Goal: Information Seeking & Learning: Find specific fact

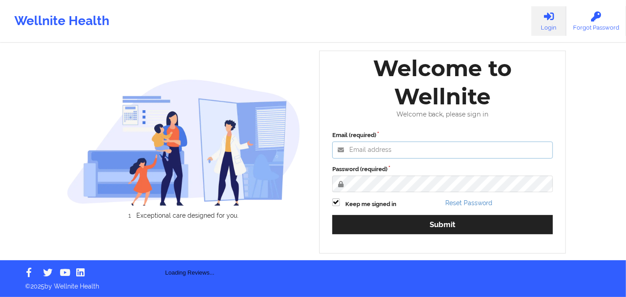
type input "russel@wellnite.com"
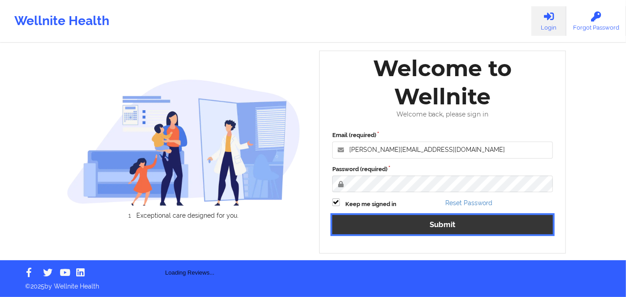
click at [440, 228] on button "Submit" at bounding box center [442, 224] width 220 height 19
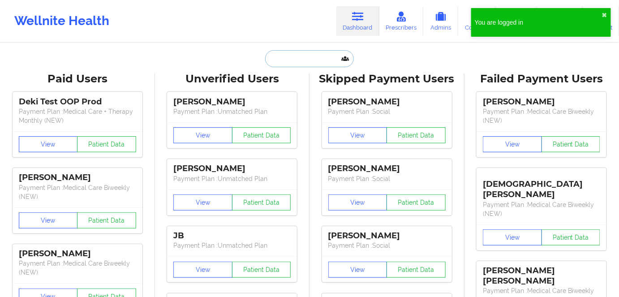
click at [309, 59] on input "text" at bounding box center [309, 58] width 89 height 17
paste input "Michaelle Jean"
type input "Michaelle Jean"
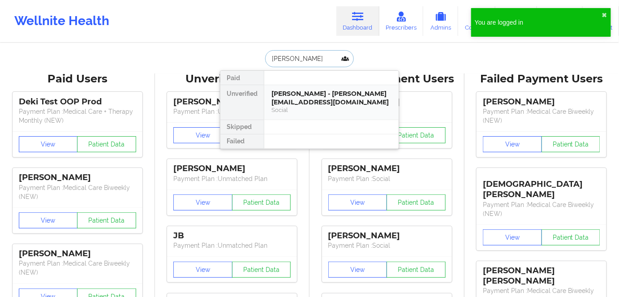
click at [334, 106] on div "Social" at bounding box center [332, 110] width 120 height 8
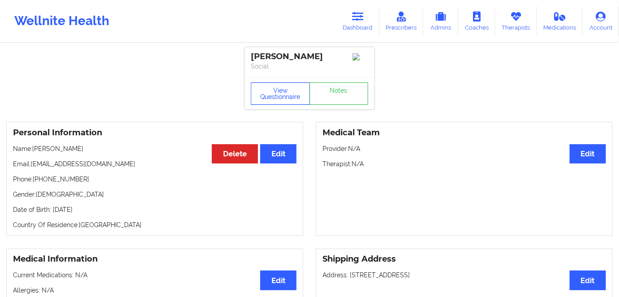
click at [283, 91] on button "View Questionnaire" at bounding box center [280, 93] width 59 height 22
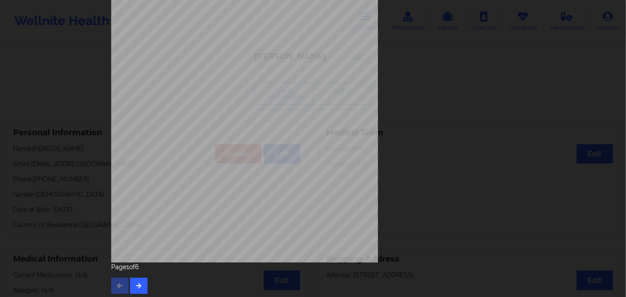
scroll to position [130, 0]
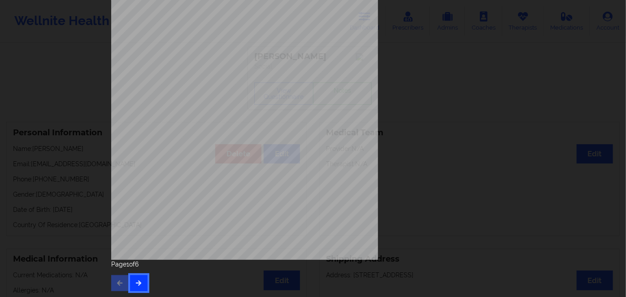
click at [138, 275] on button "button" at bounding box center [138, 283] width 17 height 16
click at [140, 286] on button "button" at bounding box center [138, 283] width 17 height 16
click at [136, 281] on icon "button" at bounding box center [139, 282] width 8 height 5
click at [140, 286] on button "button" at bounding box center [138, 283] width 17 height 16
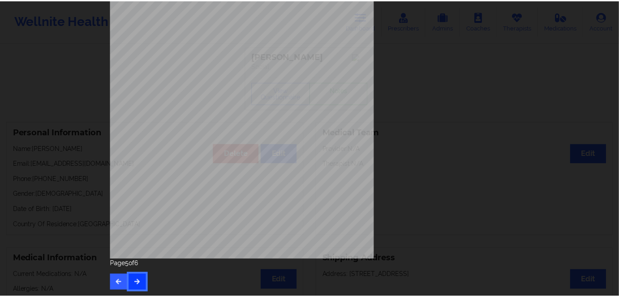
scroll to position [0, 0]
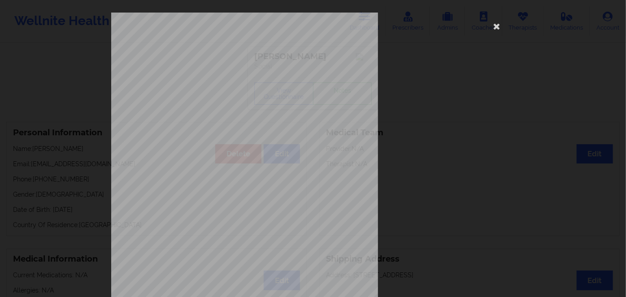
click at [216, 57] on span "K6077809501" at bounding box center [216, 56] width 25 height 4
click at [215, 57] on span "K6077809501" at bounding box center [216, 56] width 25 height 4
copy span "K6077809501"
drag, startPoint x: 497, startPoint y: 24, endPoint x: 488, endPoint y: 34, distance: 13.4
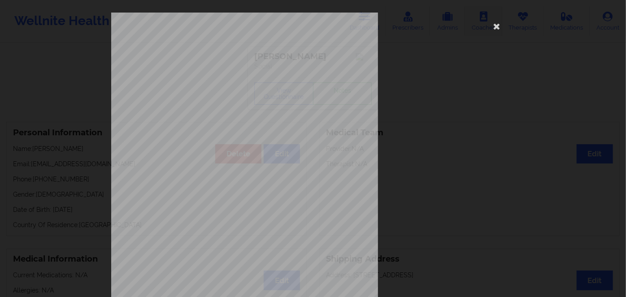
click at [496, 24] on icon at bounding box center [496, 26] width 14 height 14
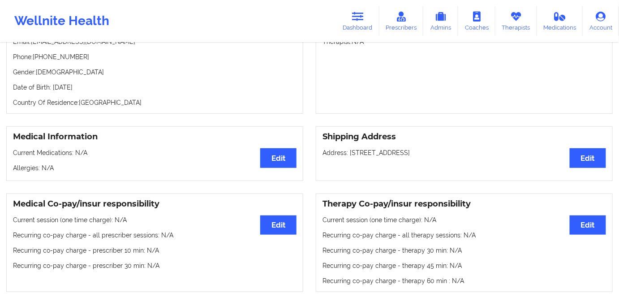
scroll to position [122, 0]
click at [95, 90] on p "Date of Birth: 7th of August 1994" at bounding box center [155, 87] width 284 height 9
copy p "1994"
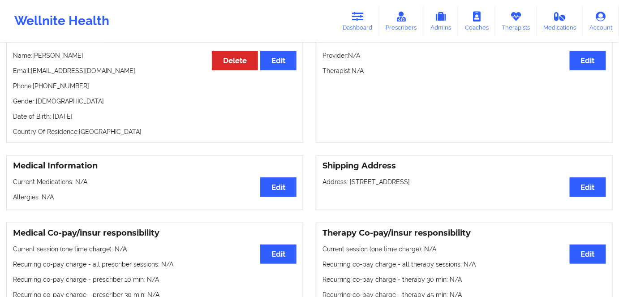
scroll to position [81, 0]
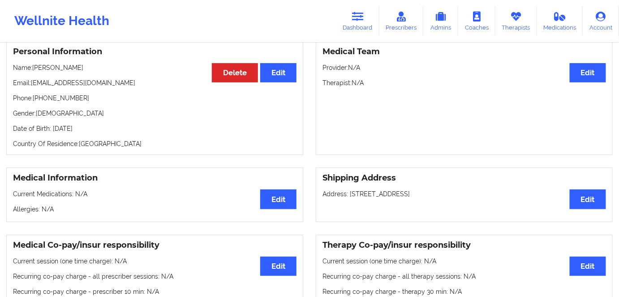
drag, startPoint x: 83, startPoint y: 67, endPoint x: 33, endPoint y: 67, distance: 50.2
click at [33, 67] on p "Name: Michaelle Jean" at bounding box center [155, 67] width 284 height 9
copy p "Michaelle Jean"
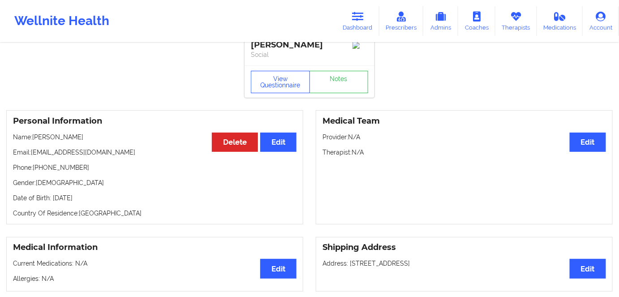
scroll to position [0, 0]
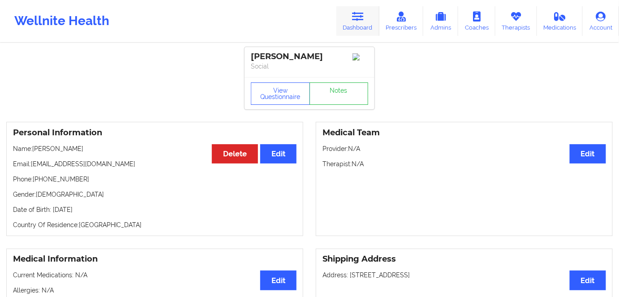
click at [351, 35] on link "Dashboard" at bounding box center [358, 21] width 43 height 30
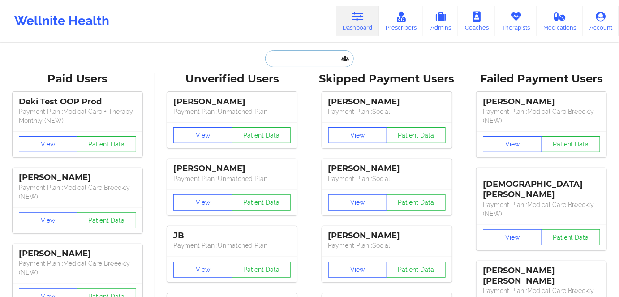
click at [306, 57] on input "text" at bounding box center [309, 58] width 89 height 17
paste input "Andrea Kate Diano"
type input "Andrea Kate Diano"
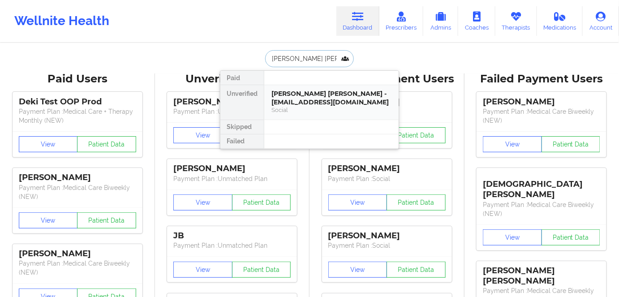
click at [332, 108] on div "Social" at bounding box center [332, 110] width 120 height 8
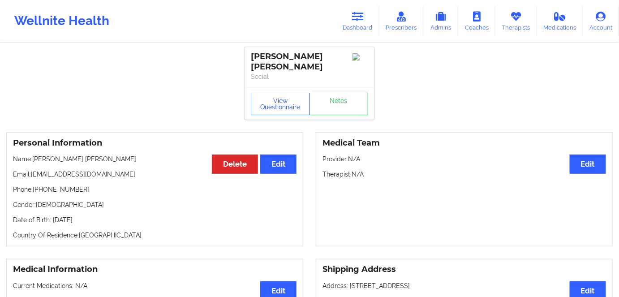
click at [279, 93] on button "View Questionnaire" at bounding box center [280, 104] width 59 height 22
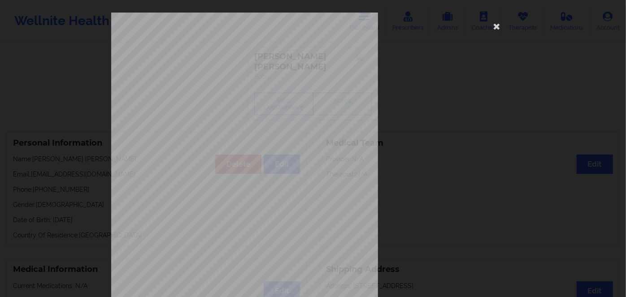
scroll to position [130, 0]
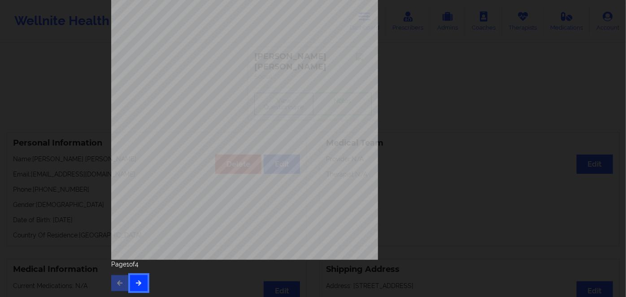
click at [135, 282] on icon "button" at bounding box center [139, 282] width 8 height 5
click at [136, 288] on button "button" at bounding box center [138, 283] width 17 height 16
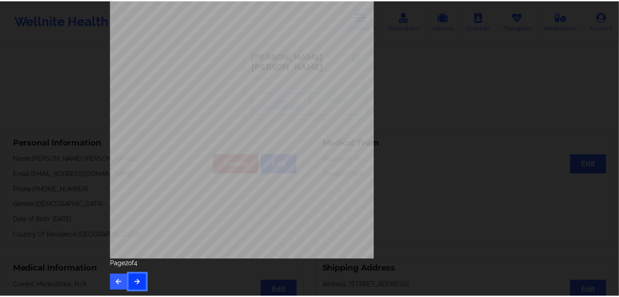
scroll to position [0, 0]
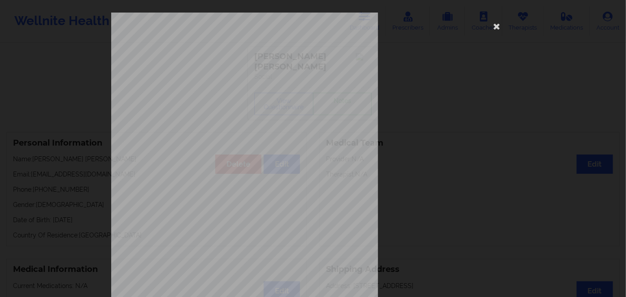
click at [224, 65] on span "Insurance Member ID for patient" at bounding box center [237, 63] width 68 height 5
click at [227, 65] on span "Insurance Member ID for patient" at bounding box center [237, 63] width 68 height 5
click at [216, 69] on span "109696422" at bounding box center [214, 69] width 20 height 4
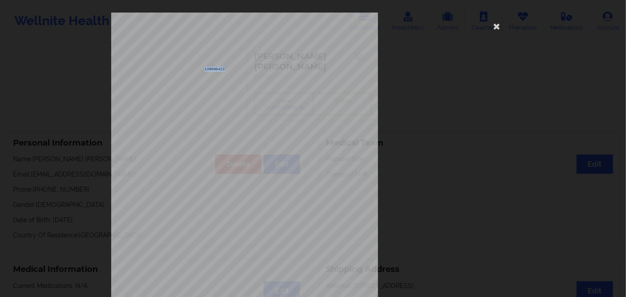
copy span "109696422"
click at [493, 25] on icon at bounding box center [496, 26] width 14 height 14
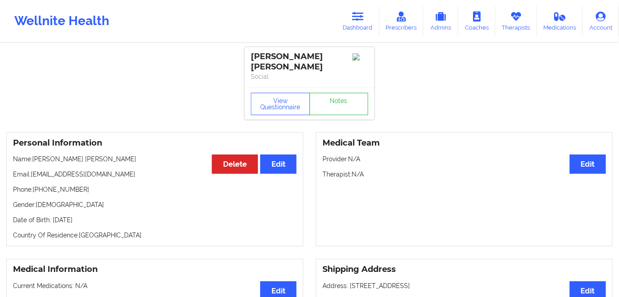
click at [114, 216] on p "Date of Birth: 18th of December 1991" at bounding box center [155, 220] width 284 height 9
copy p "1991"
drag, startPoint x: 94, startPoint y: 143, endPoint x: 35, endPoint y: 147, distance: 59.3
click at [35, 147] on div "Personal Information Edit Delete Name: Andrea Kate Diano Email: akdiano7@gmail.…" at bounding box center [154, 189] width 297 height 114
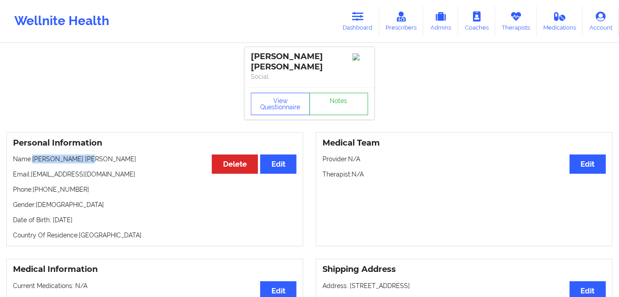
copy p "Andrea Kate Diano"
click at [356, 17] on icon at bounding box center [358, 17] width 12 height 10
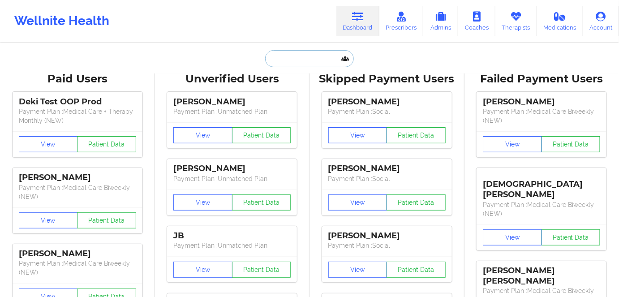
click at [306, 60] on input "text" at bounding box center [309, 58] width 89 height 17
paste input "Alastair Brines"
type input "Alastair Brines"
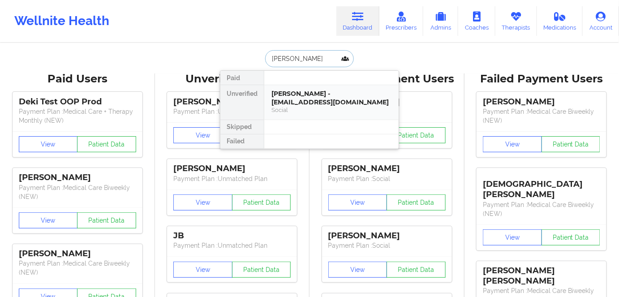
click at [328, 101] on div "Alastair Brines - alastairbrines@gmail.com" at bounding box center [332, 98] width 120 height 17
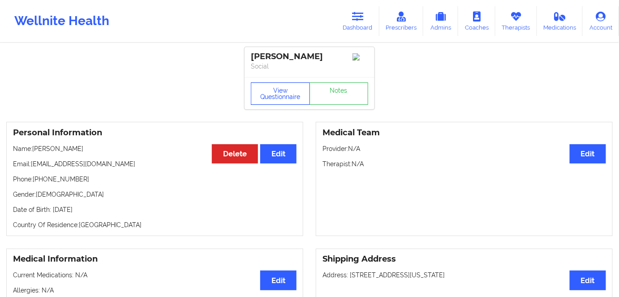
drag, startPoint x: 283, startPoint y: 98, endPoint x: 260, endPoint y: 2, distance: 99.0
click at [283, 98] on button "View Questionnaire" at bounding box center [280, 93] width 59 height 22
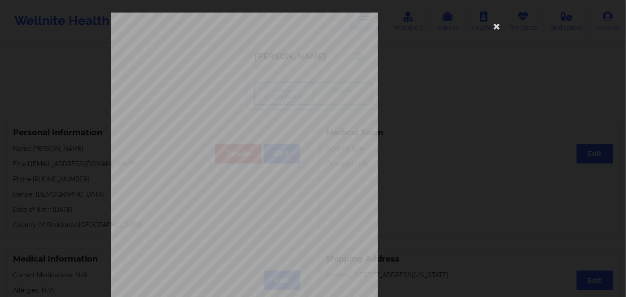
scroll to position [130, 0]
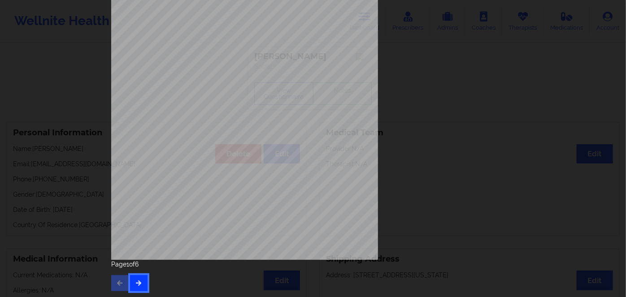
click at [143, 277] on button "button" at bounding box center [138, 283] width 17 height 16
click at [137, 280] on icon "button" at bounding box center [139, 282] width 8 height 5
click at [136, 281] on icon "button" at bounding box center [139, 282] width 8 height 5
drag, startPoint x: 138, startPoint y: 281, endPoint x: 140, endPoint y: 274, distance: 7.7
click at [139, 280] on icon "button" at bounding box center [139, 282] width 8 height 5
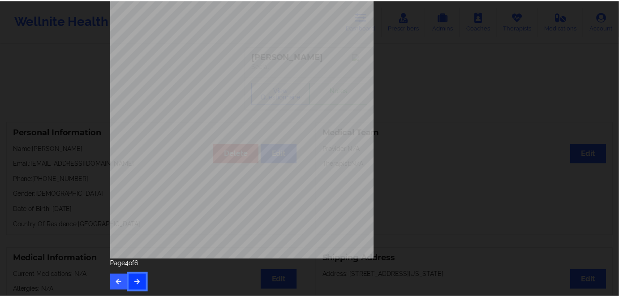
scroll to position [0, 0]
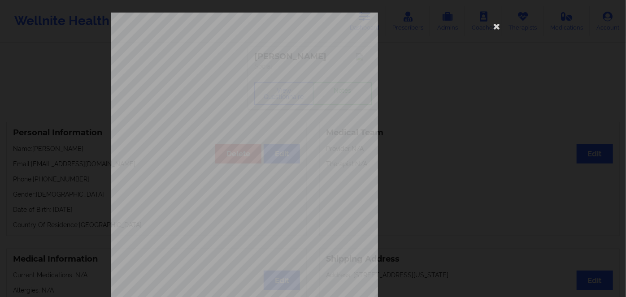
click at [212, 52] on span "Insurance Member ID for patient" at bounding box center [237, 50] width 68 height 5
click at [223, 58] on div "Insurance Member ID for patient YBP25K095993 Insurance company name details by …" at bounding box center [312, 201] width 403 height 377
click at [225, 55] on span "YBP25K095993" at bounding box center [218, 56] width 29 height 4
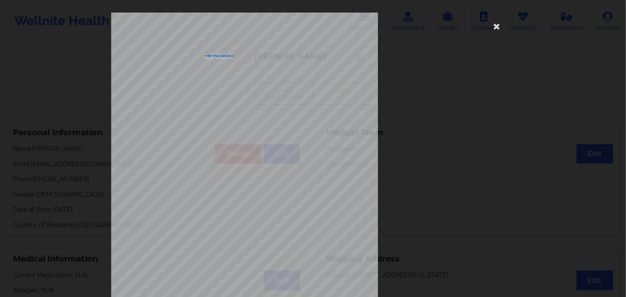
copy span "YBP25K095993"
click at [498, 28] on icon at bounding box center [496, 26] width 14 height 14
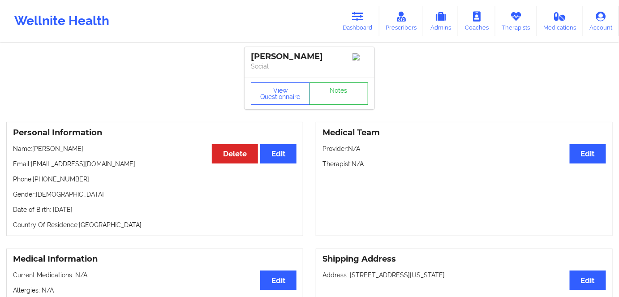
click at [103, 212] on p "Date of Birth: 20th of January 1995" at bounding box center [155, 209] width 284 height 9
copy p "1995"
drag, startPoint x: 82, startPoint y: 150, endPoint x: 34, endPoint y: 152, distance: 48.4
click at [34, 152] on p "Name: Alastair Brines" at bounding box center [155, 148] width 284 height 9
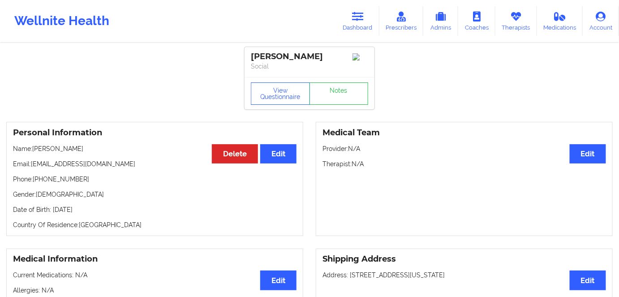
copy p "Alastair Brines"
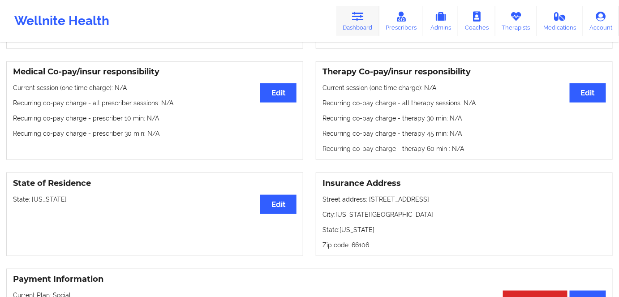
scroll to position [163, 0]
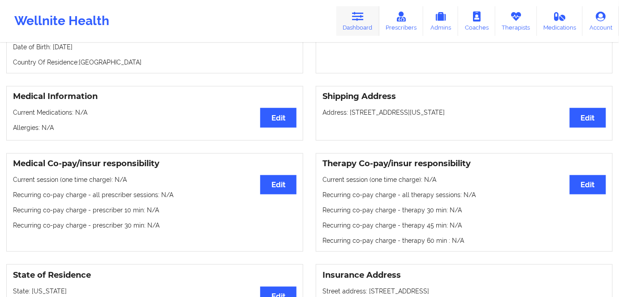
drag, startPoint x: 362, startPoint y: 26, endPoint x: 352, endPoint y: 10, distance: 18.1
click at [362, 26] on link "Dashboard" at bounding box center [358, 21] width 43 height 30
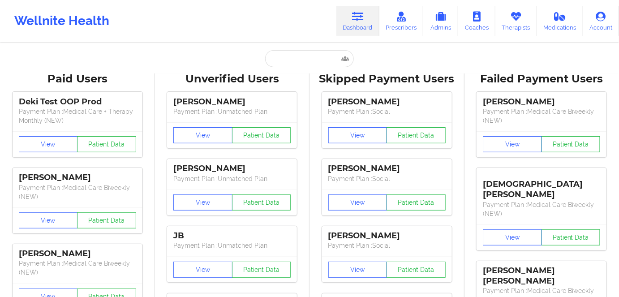
click at [309, 62] on input "text" at bounding box center [309, 58] width 89 height 17
paste input "Christine Schweiger"
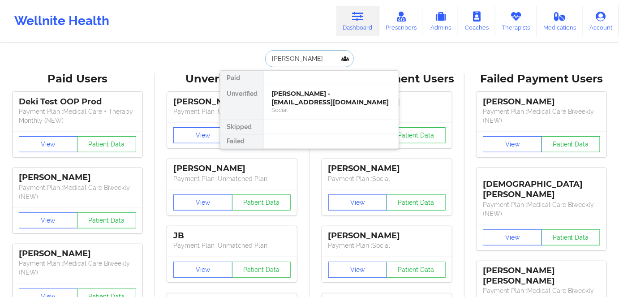
type input "Christine Schweiger"
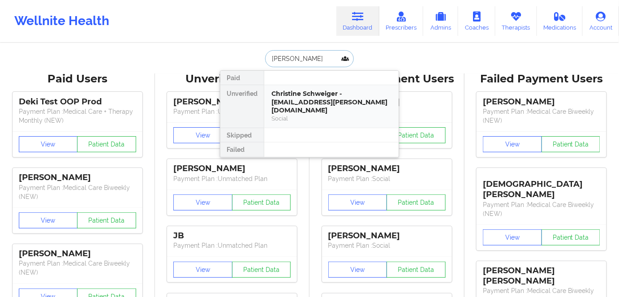
click at [332, 99] on div "Christine Schweiger - christy.schweiger@gmail.com" at bounding box center [332, 102] width 120 height 25
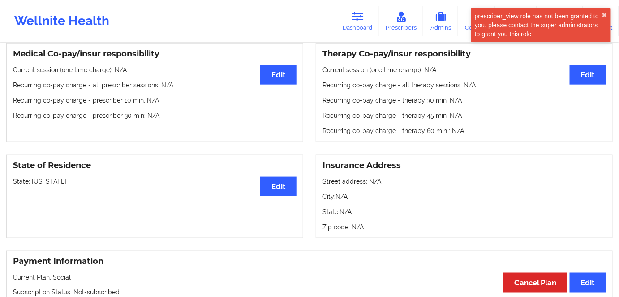
scroll to position [285, 0]
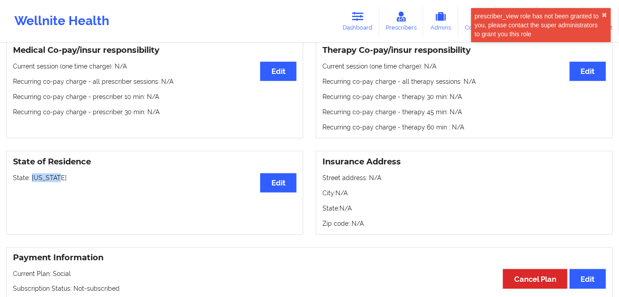
drag, startPoint x: 65, startPoint y: 173, endPoint x: 33, endPoint y: 166, distance: 32.4
click at [33, 173] on p "State: Missouri" at bounding box center [155, 177] width 284 height 9
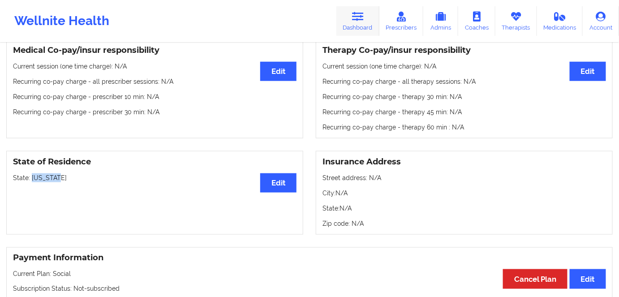
click at [361, 23] on link "Dashboard" at bounding box center [358, 21] width 43 height 30
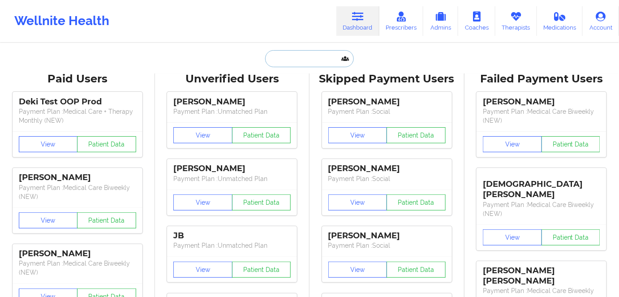
click at [306, 58] on input "text" at bounding box center [309, 58] width 89 height 17
paste input "Alastair Brines"
type input "Alastair Brines"
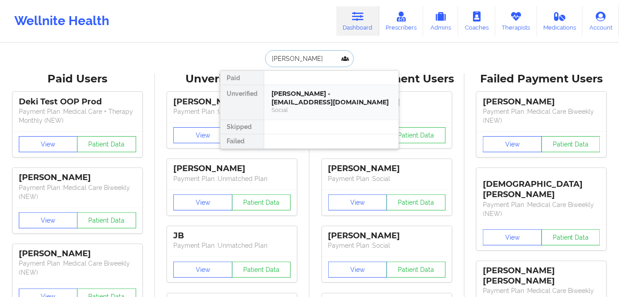
click at [350, 106] on div "Social" at bounding box center [332, 110] width 120 height 8
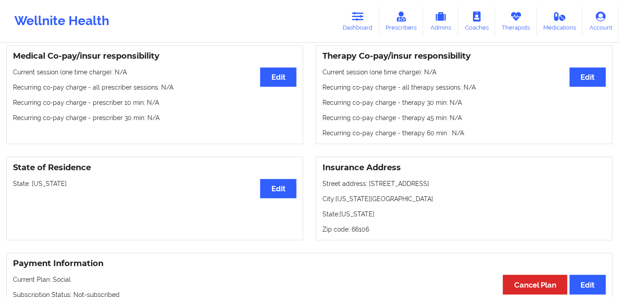
scroll to position [285, 0]
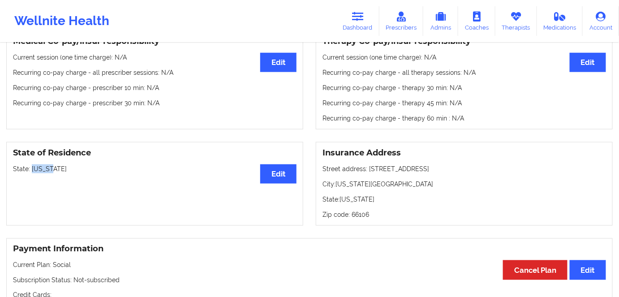
drag, startPoint x: 54, startPoint y: 172, endPoint x: 32, endPoint y: 171, distance: 22.0
click at [32, 171] on p "State: Kansas" at bounding box center [155, 168] width 284 height 9
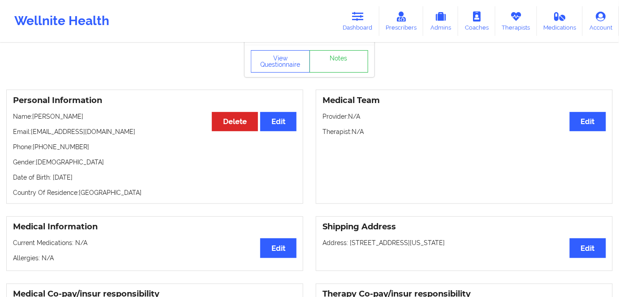
scroll to position [40, 0]
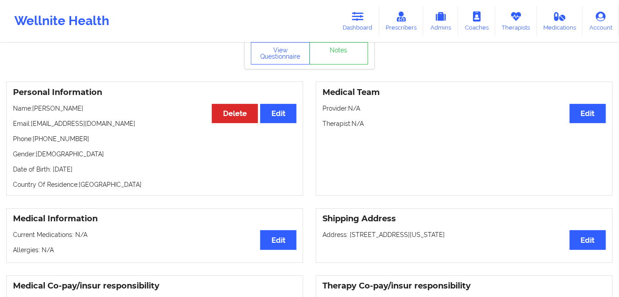
click at [43, 109] on p "Name: Alastair Brines" at bounding box center [155, 108] width 284 height 9
click at [42, 110] on p "Name: Alastair Brines" at bounding box center [155, 108] width 284 height 9
drag, startPoint x: 80, startPoint y: 110, endPoint x: 34, endPoint y: 111, distance: 46.2
click at [34, 111] on p "Name: Alastair Brines" at bounding box center [155, 108] width 284 height 9
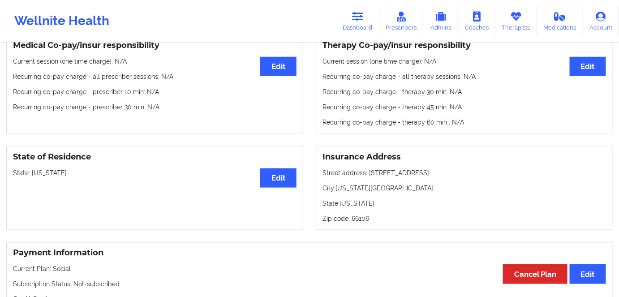
scroll to position [285, 0]
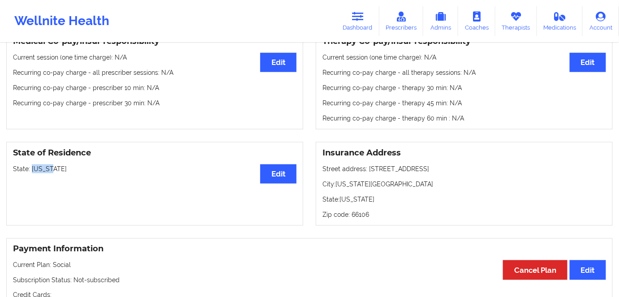
drag, startPoint x: 56, startPoint y: 170, endPoint x: 31, endPoint y: 170, distance: 24.2
click at [31, 170] on p "State: Kansas" at bounding box center [155, 168] width 284 height 9
click at [90, 168] on p "State: Kansas" at bounding box center [155, 168] width 284 height 9
drag, startPoint x: 57, startPoint y: 169, endPoint x: 32, endPoint y: 168, distance: 25.1
click at [32, 168] on p "State: Kansas" at bounding box center [155, 168] width 284 height 9
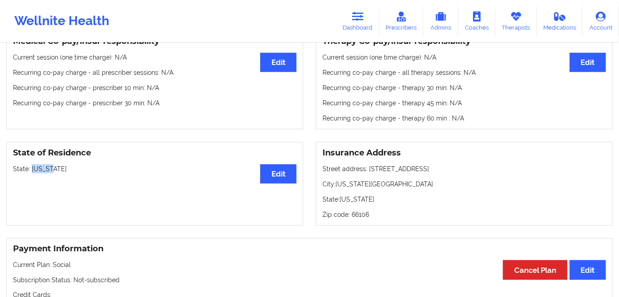
click at [75, 171] on p "State: Kansas" at bounding box center [155, 168] width 284 height 9
drag, startPoint x: 67, startPoint y: 171, endPoint x: 50, endPoint y: 175, distance: 17.5
click at [43, 173] on p "State: Kansas" at bounding box center [155, 168] width 284 height 9
click at [54, 179] on div "State of Residence Edit State: Kansas" at bounding box center [154, 184] width 297 height 84
drag, startPoint x: 70, startPoint y: 168, endPoint x: 47, endPoint y: 168, distance: 23.3
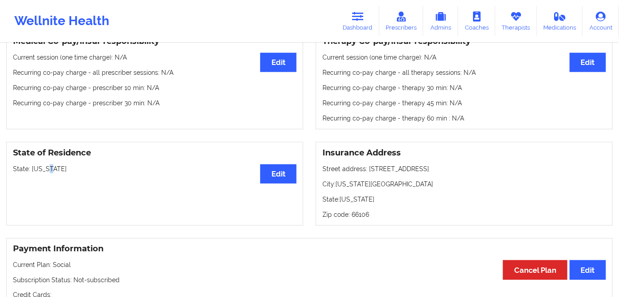
click at [47, 168] on p "State: Kansas" at bounding box center [155, 168] width 284 height 9
click at [78, 180] on div "State of Residence Edit State: Kansas" at bounding box center [154, 184] width 297 height 84
drag, startPoint x: 67, startPoint y: 168, endPoint x: 33, endPoint y: 170, distance: 33.7
click at [33, 170] on p "State: Kansas" at bounding box center [155, 168] width 284 height 9
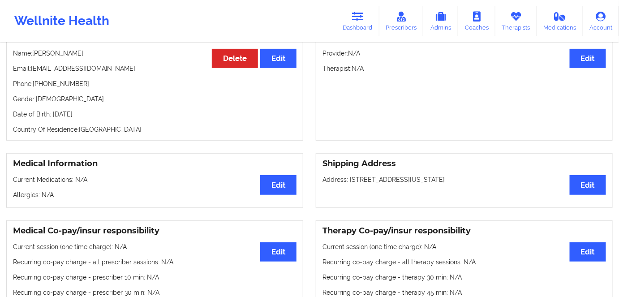
scroll to position [81, 0]
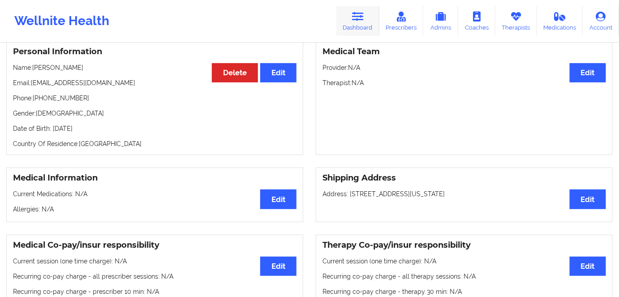
click at [358, 21] on icon at bounding box center [358, 17] width 12 height 10
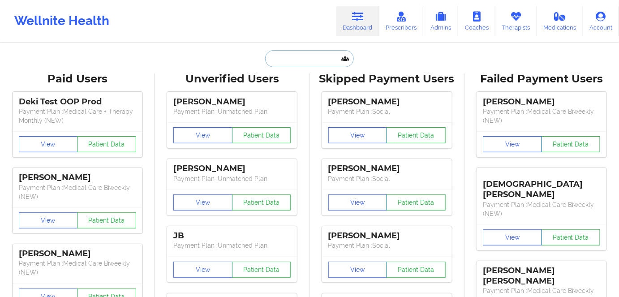
click at [288, 56] on input "text" at bounding box center [309, 58] width 89 height 17
paste input "Andrea Kate Diano"
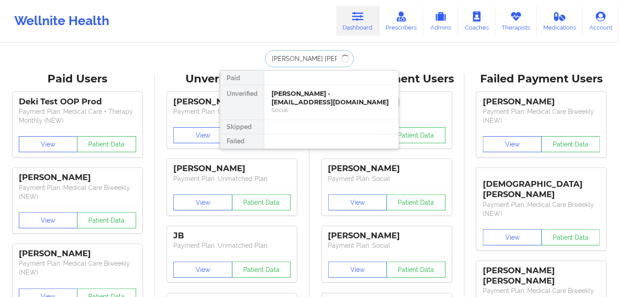
type input "Andrea Kate Diano"
click at [319, 97] on div "Andrea Kate Diano - akdiano7@gmail.com" at bounding box center [332, 98] width 120 height 17
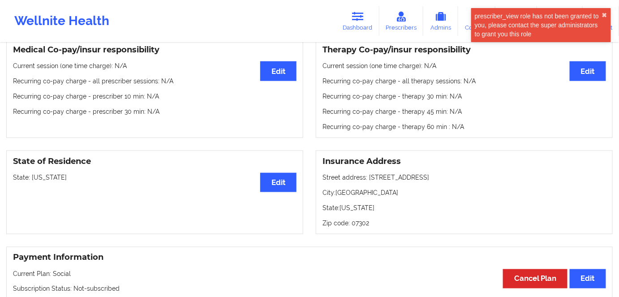
scroll to position [326, 0]
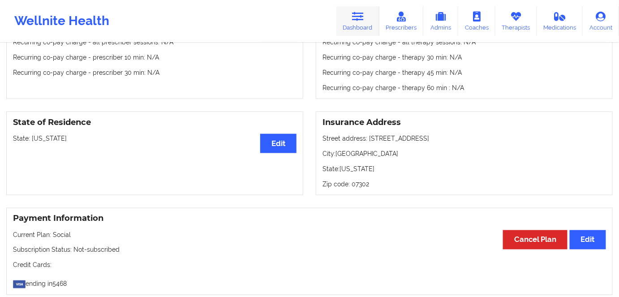
click at [352, 21] on link "Dashboard" at bounding box center [358, 21] width 43 height 30
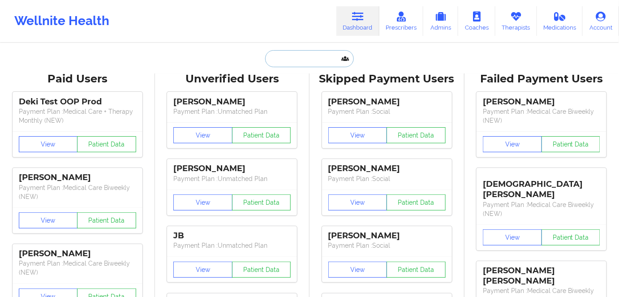
click at [306, 62] on input "text" at bounding box center [309, 58] width 89 height 17
paste input "Andrew PJ artman"
type input "Andrew PJ artman"
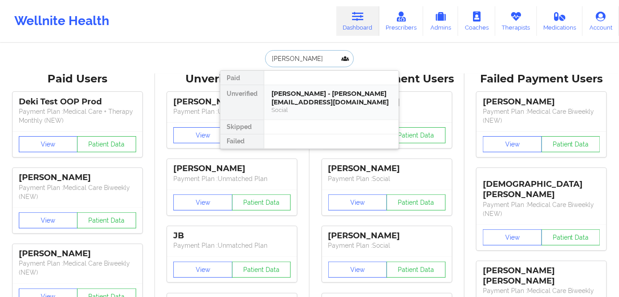
click at [313, 109] on div "Social" at bounding box center [332, 110] width 120 height 8
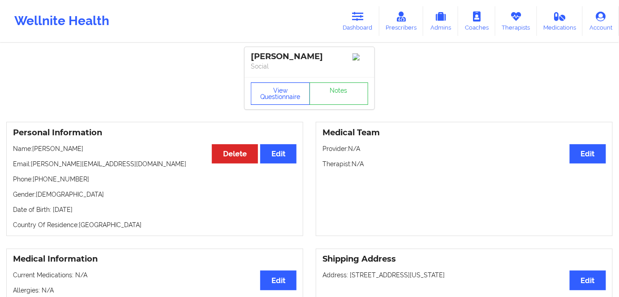
click at [285, 99] on button "View Questionnaire" at bounding box center [280, 93] width 59 height 22
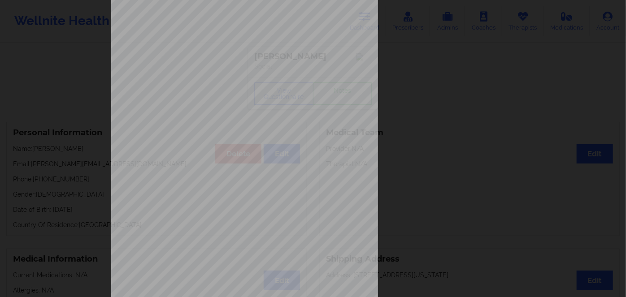
scroll to position [130, 0]
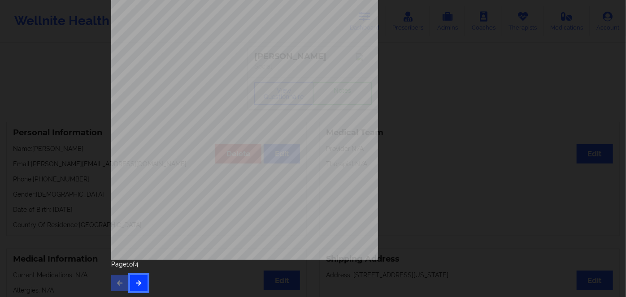
click at [141, 282] on button "button" at bounding box center [138, 283] width 17 height 16
click at [137, 289] on button "button" at bounding box center [138, 283] width 17 height 16
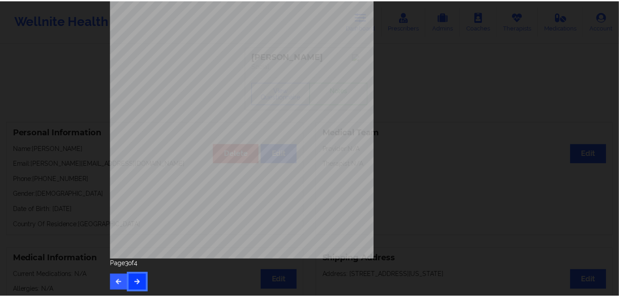
scroll to position [0, 0]
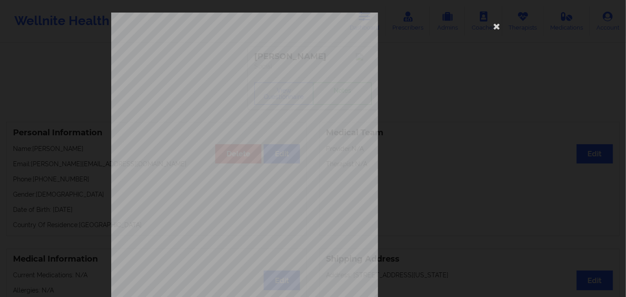
click at [224, 69] on span "YCJ396W08936" at bounding box center [219, 69] width 30 height 4
click at [497, 27] on icon at bounding box center [496, 26] width 14 height 14
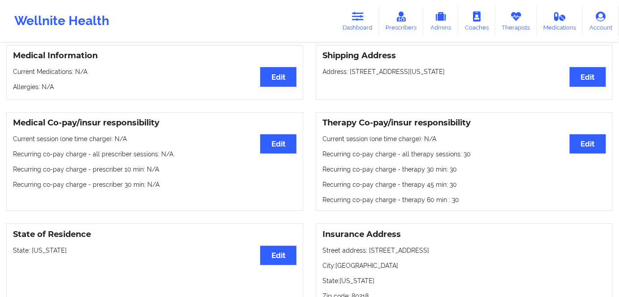
scroll to position [81, 0]
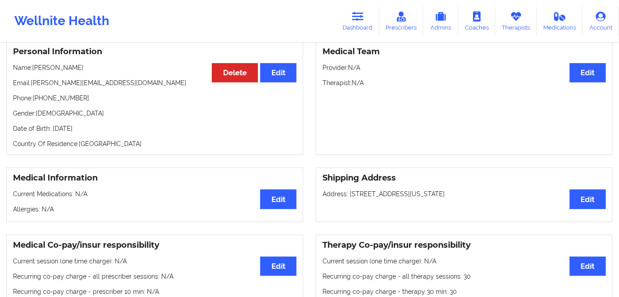
click at [112, 128] on p "Date of Birth: 19th of November 1990" at bounding box center [155, 128] width 284 height 9
drag, startPoint x: 112, startPoint y: 128, endPoint x: 117, endPoint y: 128, distance: 4.9
click at [112, 128] on p "Date of Birth: 19th of November 1990" at bounding box center [155, 128] width 284 height 9
drag, startPoint x: 90, startPoint y: 68, endPoint x: 33, endPoint y: 66, distance: 56.9
click at [33, 66] on p "Name: Andrew PJ artman" at bounding box center [155, 67] width 284 height 9
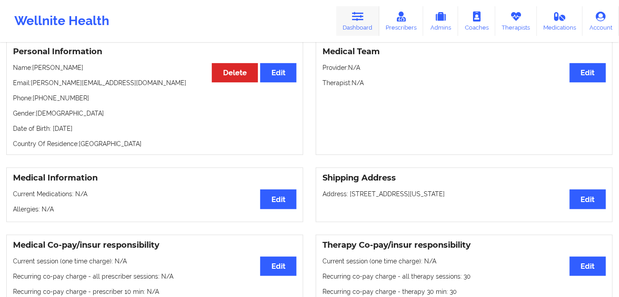
click at [363, 25] on link "Dashboard" at bounding box center [358, 21] width 43 height 30
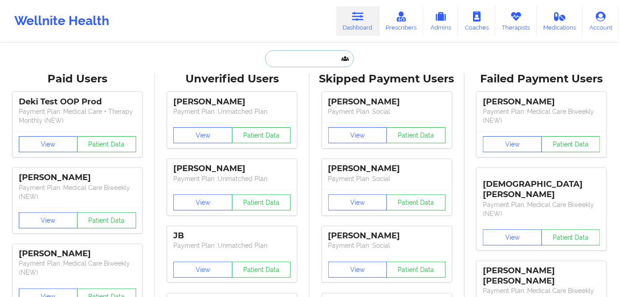
click at [308, 57] on input "text" at bounding box center [309, 58] width 89 height 17
paste input "Kyndra Marshall"
type input "Kyndra Marshall"
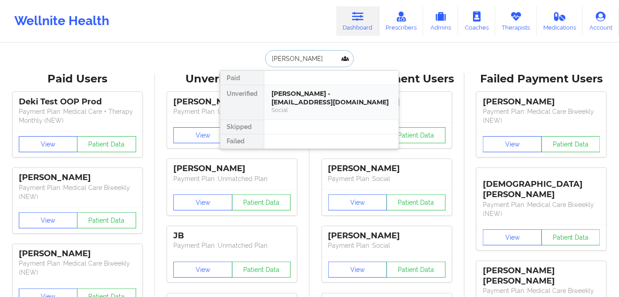
click at [327, 104] on div "Kyndra Marshall - kyndramarshall@gmail.com" at bounding box center [332, 98] width 120 height 17
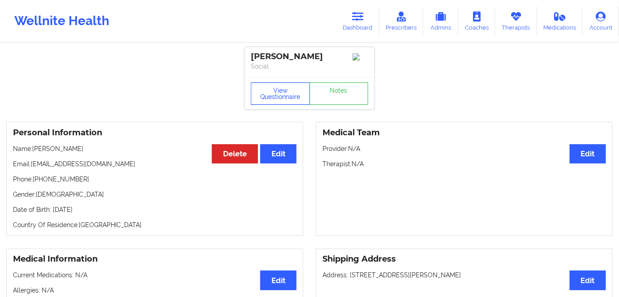
click at [289, 94] on button "View Questionnaire" at bounding box center [280, 93] width 59 height 22
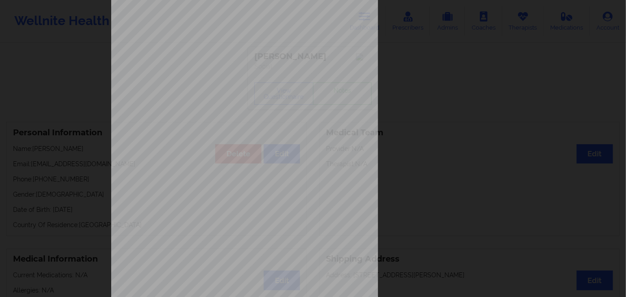
scroll to position [130, 0]
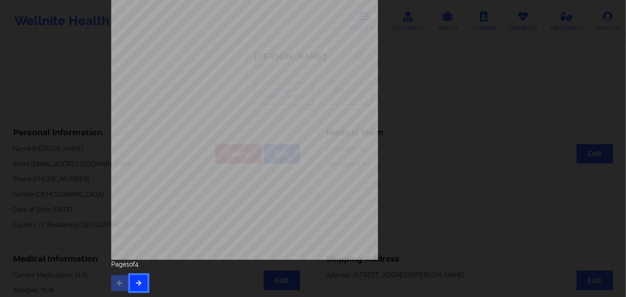
click at [130, 289] on button "button" at bounding box center [138, 283] width 17 height 16
click at [134, 289] on button "button" at bounding box center [138, 283] width 17 height 16
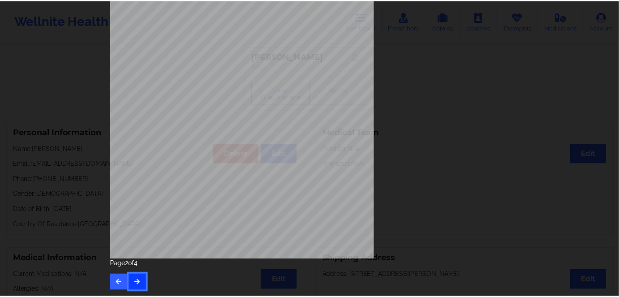
scroll to position [0, 0]
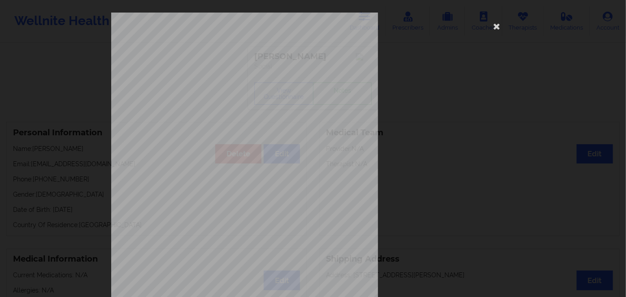
click at [207, 67] on span "U9030315201" at bounding box center [217, 69] width 26 height 4
click at [495, 25] on icon at bounding box center [496, 26] width 14 height 14
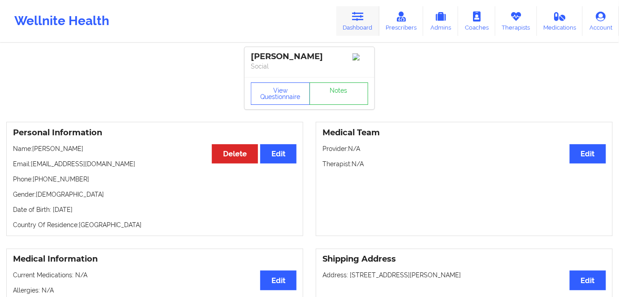
click at [371, 31] on link "Dashboard" at bounding box center [358, 21] width 43 height 30
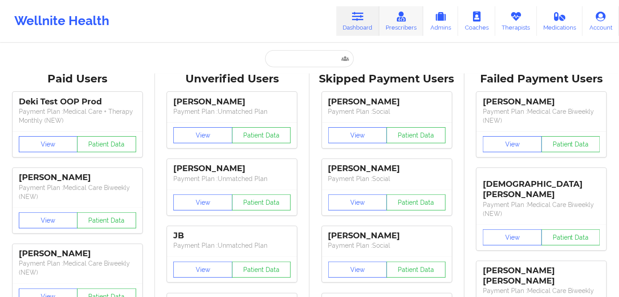
click at [409, 21] on link "Prescribers" at bounding box center [402, 21] width 44 height 30
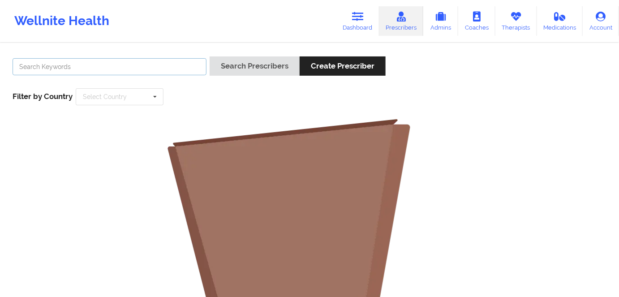
click at [116, 73] on input "text" at bounding box center [110, 66] width 194 height 17
paste input "September 08, 2025 at 4:00 PM"
drag, startPoint x: 138, startPoint y: 73, endPoint x: 12, endPoint y: 75, distance: 125.9
click at [12, 75] on div "September 08, 2025 at 4:00 PM" at bounding box center [109, 69] width 200 height 26
paste input "OLUWAKEMI MITCHELL"
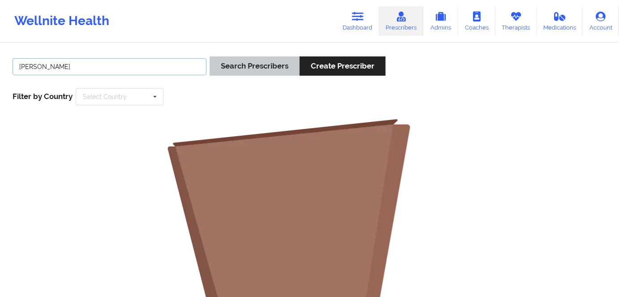
type input "OLUWAKEMI MITCHELL"
drag, startPoint x: 245, startPoint y: 68, endPoint x: 240, endPoint y: 67, distance: 4.9
click at [245, 67] on button "Search Prescribers" at bounding box center [255, 65] width 90 height 19
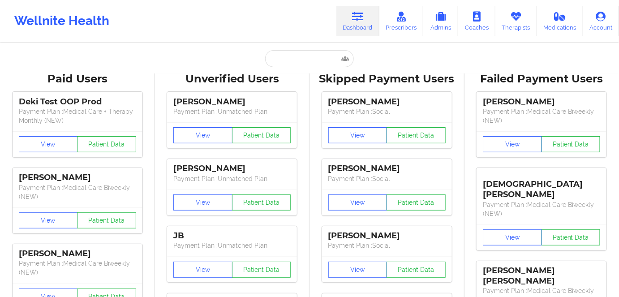
click at [363, 32] on link "Dashboard" at bounding box center [358, 21] width 43 height 30
click at [311, 57] on input "text" at bounding box center [309, 58] width 89 height 17
paste input "Michaelle Jean"
type input "Michaelle Jean"
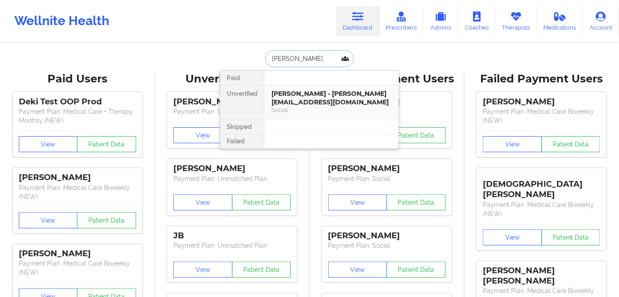
click at [311, 95] on div "Michaelle Jean - jeanttu@gmail.com" at bounding box center [332, 98] width 120 height 17
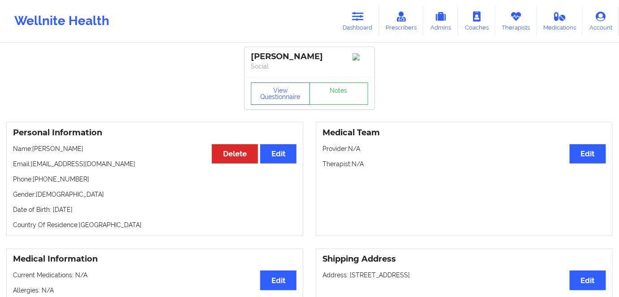
drag, startPoint x: 276, startPoint y: 108, endPoint x: 280, endPoint y: 102, distance: 7.5
click at [276, 108] on div "View Questionnaire Notes" at bounding box center [310, 93] width 130 height 32
click at [282, 99] on button "View Questionnaire" at bounding box center [280, 93] width 59 height 22
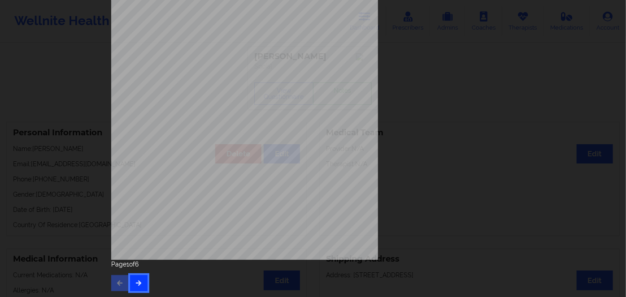
click at [138, 284] on icon "button" at bounding box center [139, 282] width 8 height 5
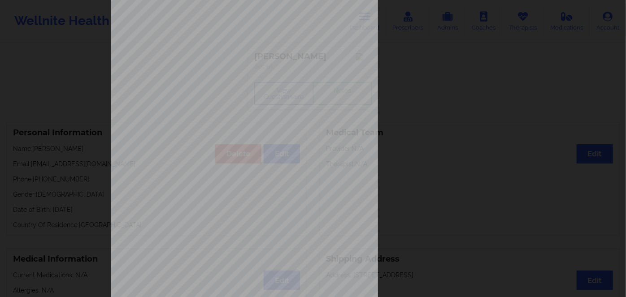
scroll to position [130, 0]
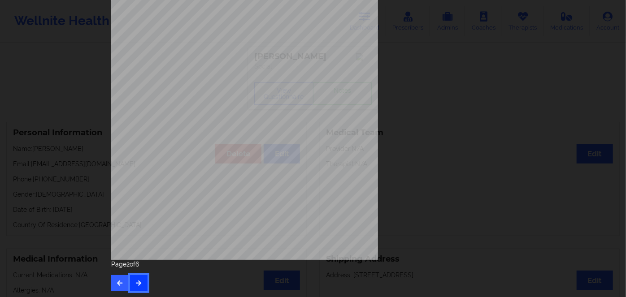
click at [138, 286] on button "button" at bounding box center [138, 283] width 17 height 16
click at [140, 287] on button "button" at bounding box center [138, 283] width 17 height 16
click at [135, 286] on button "button" at bounding box center [138, 283] width 17 height 16
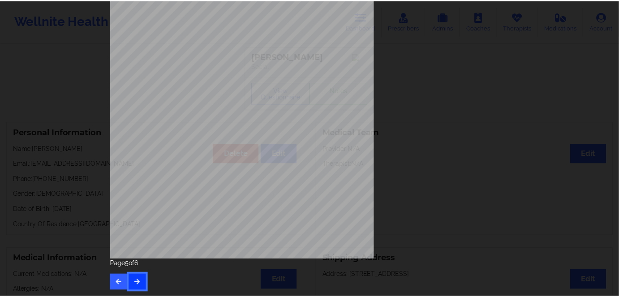
scroll to position [0, 0]
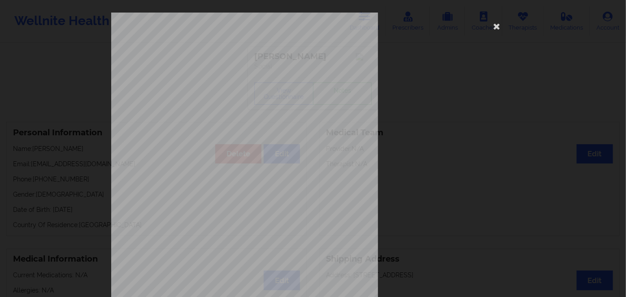
click at [207, 57] on span "K6077809501" at bounding box center [216, 56] width 25 height 4
click at [495, 29] on icon at bounding box center [496, 26] width 14 height 14
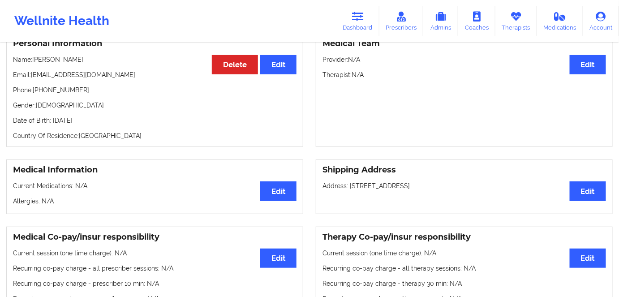
scroll to position [40, 0]
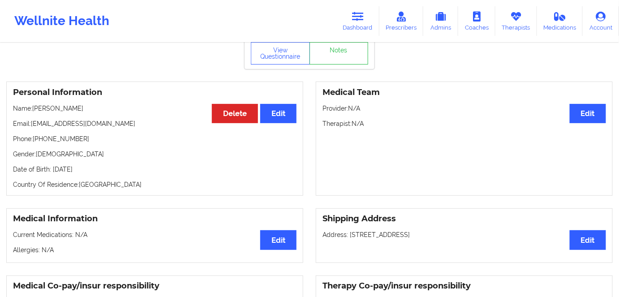
click at [99, 169] on p "Date of Birth: 7th of August 1994" at bounding box center [155, 169] width 284 height 9
drag, startPoint x: 99, startPoint y: 169, endPoint x: 139, endPoint y: 178, distance: 40.4
click at [101, 170] on p "Date of Birth: 7th of August 1994" at bounding box center [155, 169] width 284 height 9
drag, startPoint x: 78, startPoint y: 104, endPoint x: 35, endPoint y: 110, distance: 43.0
click at [35, 110] on div "Personal Information Edit Delete Name: Michaelle Jean Email: jeanttu@gmail.com …" at bounding box center [154, 139] width 297 height 114
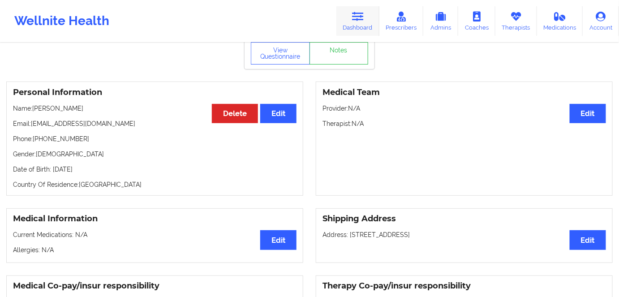
click at [351, 7] on link "Dashboard" at bounding box center [358, 21] width 43 height 30
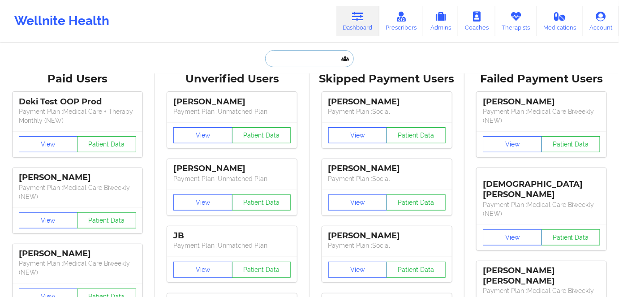
click at [313, 61] on input "text" at bounding box center [309, 58] width 89 height 17
paste input "[PERSON_NAME]"
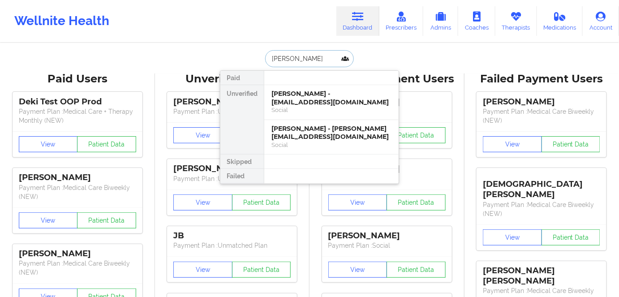
type input "[PERSON_NAME]"
click at [334, 102] on div "Brianna pierre - briannapierre80@gmail.com" at bounding box center [332, 98] width 120 height 17
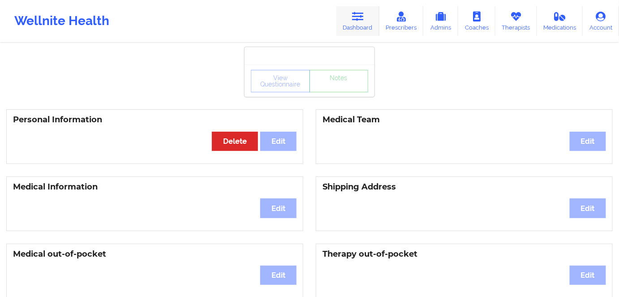
click at [359, 8] on link "Dashboard" at bounding box center [358, 21] width 43 height 30
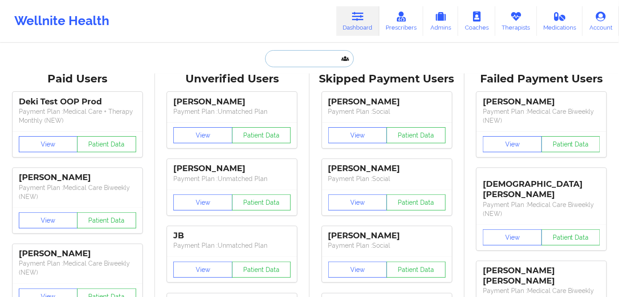
click at [306, 52] on input "text" at bounding box center [309, 58] width 89 height 17
paste input "pierre"
type input "pierre"
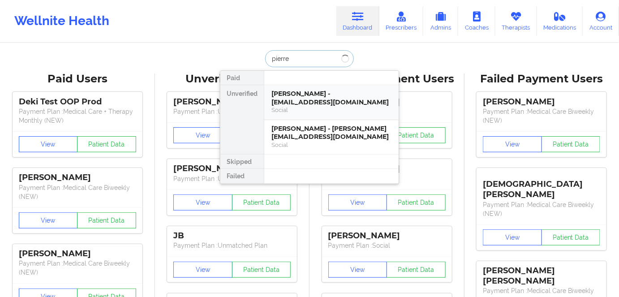
click at [332, 104] on div "Brianna pierre - briannapierre80@gmail.com" at bounding box center [332, 98] width 120 height 17
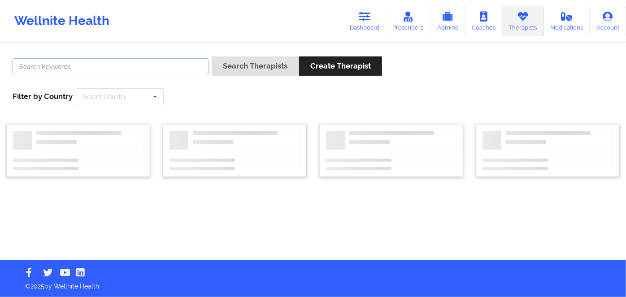
click at [140, 62] on input "text" at bounding box center [111, 66] width 196 height 17
paste input "OLUWAKEMI MITCHELL"
click at [244, 54] on div "OLUWAKEMI MITCHELL Search Therapists Create Therapist Filter by Country Select …" at bounding box center [312, 80] width 613 height 61
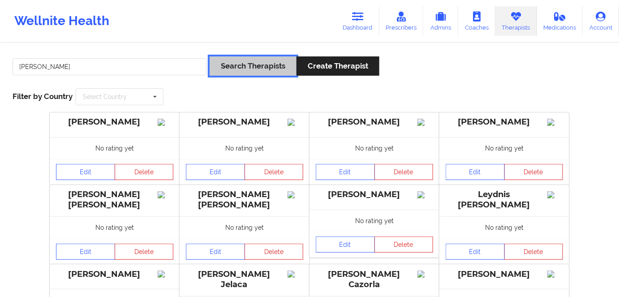
click at [243, 61] on button "Search Therapists" at bounding box center [253, 65] width 87 height 19
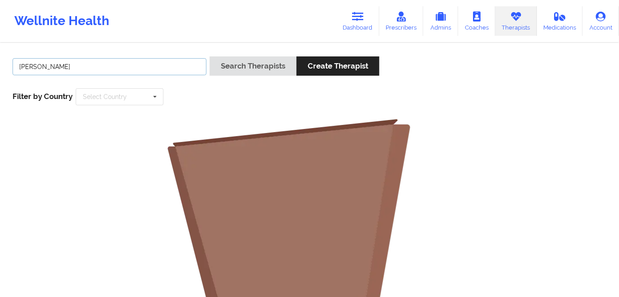
click at [104, 62] on input "OLUWAKEMI MITCHELL" at bounding box center [110, 66] width 194 height 17
type input "OLUWAKEMI"
click at [210, 56] on button "Search Therapists" at bounding box center [253, 65] width 87 height 19
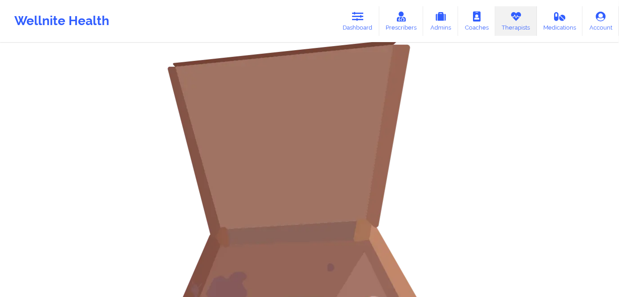
scroll to position [45, 0]
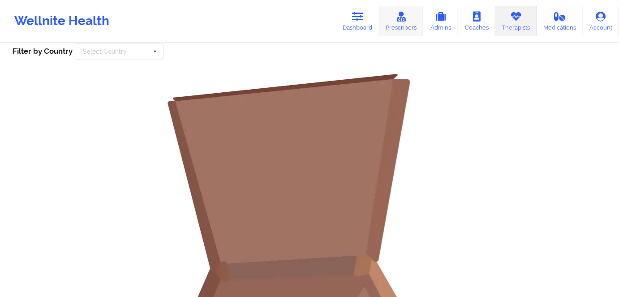
click at [404, 28] on link "Prescribers" at bounding box center [402, 21] width 44 height 30
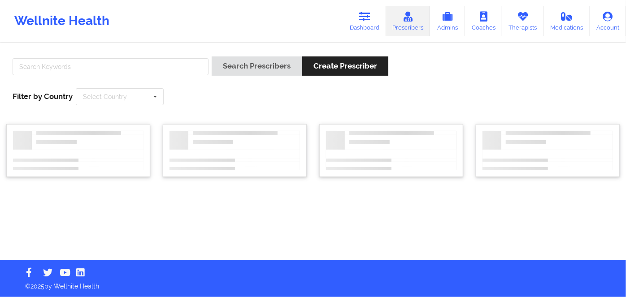
click at [143, 77] on div at bounding box center [110, 69] width 202 height 26
click at [149, 72] on input "text" at bounding box center [111, 66] width 196 height 17
paste input "OLUWAKEMI MITCHELL"
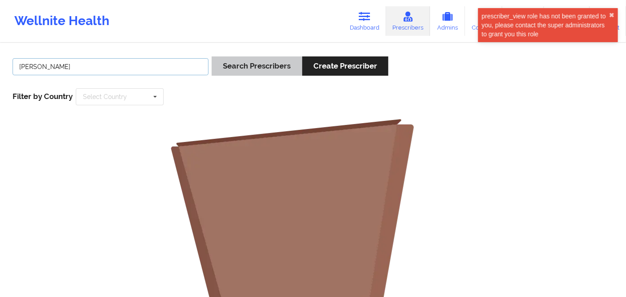
type input "OLUWAKEMI MITCHELL"
click at [247, 61] on button "Search Prescribers" at bounding box center [257, 65] width 90 height 19
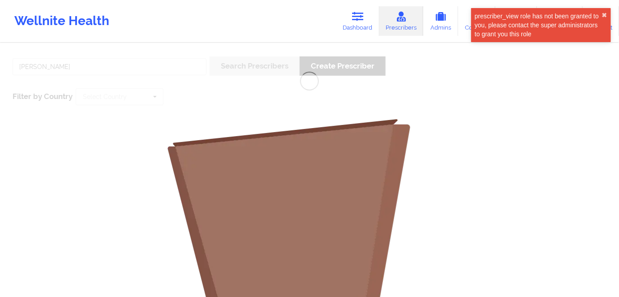
click at [114, 67] on div "OLUWAKEMI MITCHELL Search Prescribers Create Prescriber Filter by Country Selec…" at bounding box center [309, 277] width 619 height 466
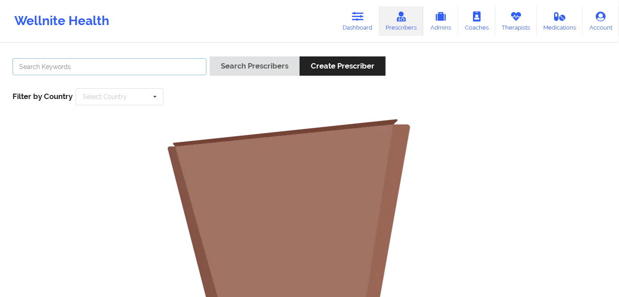
click at [151, 69] on input "text" at bounding box center [110, 66] width 194 height 17
click at [495, 16] on link "Coaches" at bounding box center [476, 21] width 37 height 30
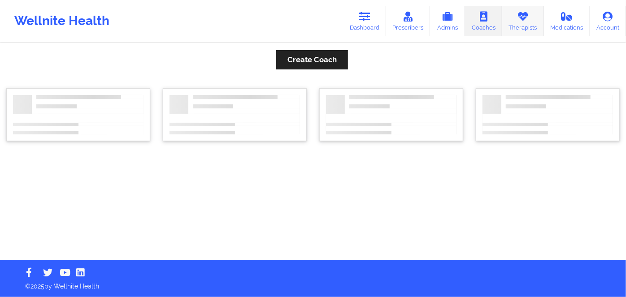
click at [517, 32] on link "Therapists" at bounding box center [523, 21] width 42 height 30
